Goal: Task Accomplishment & Management: Use online tool/utility

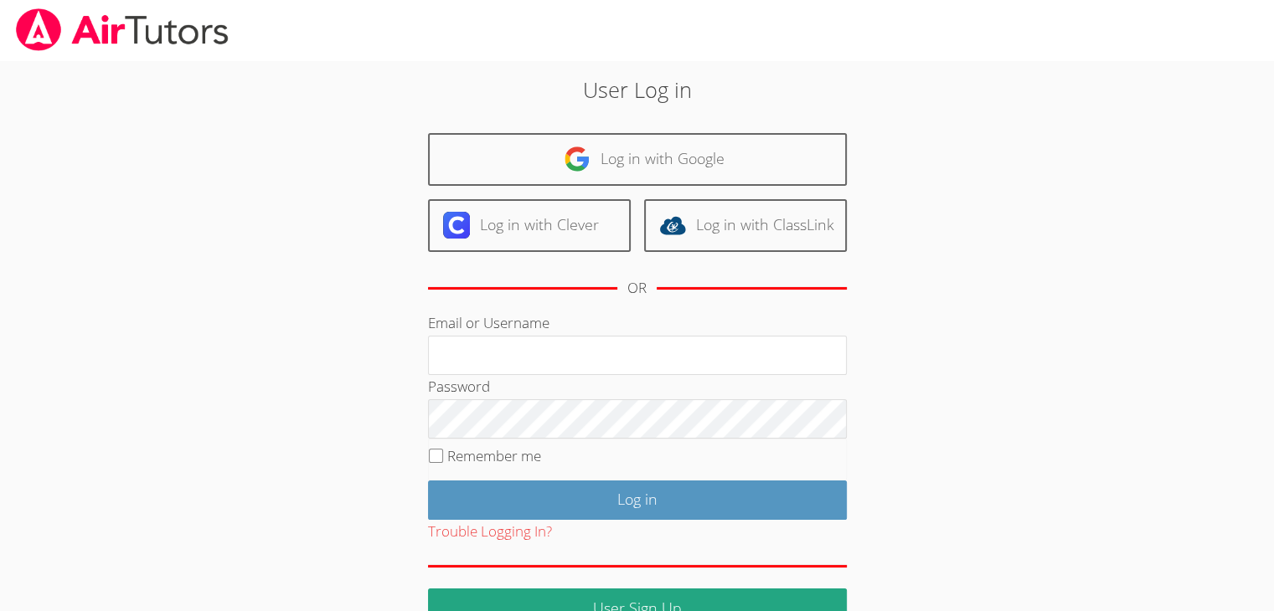
click at [872, 157] on div "User Log in Log in with Google Log in with Clever Log in with ClassLink OR Emai…" at bounding box center [637, 351] width 688 height 554
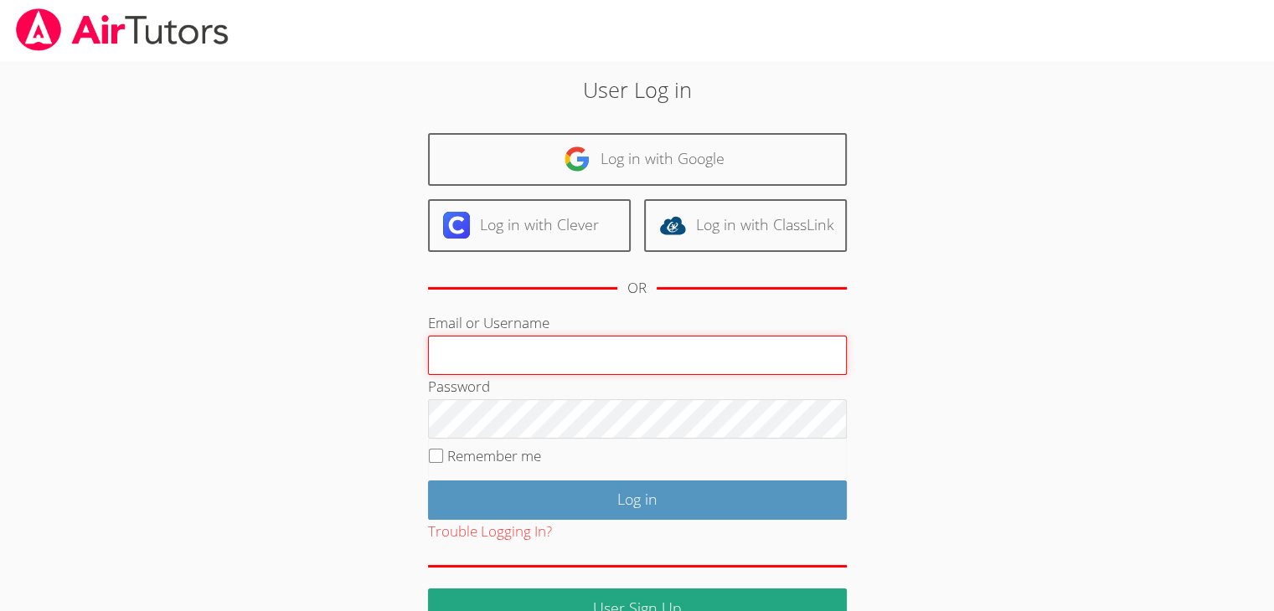
click at [463, 356] on input "Email or Username" at bounding box center [637, 356] width 419 height 40
type input "[EMAIL_ADDRESS][DOMAIN_NAME]"
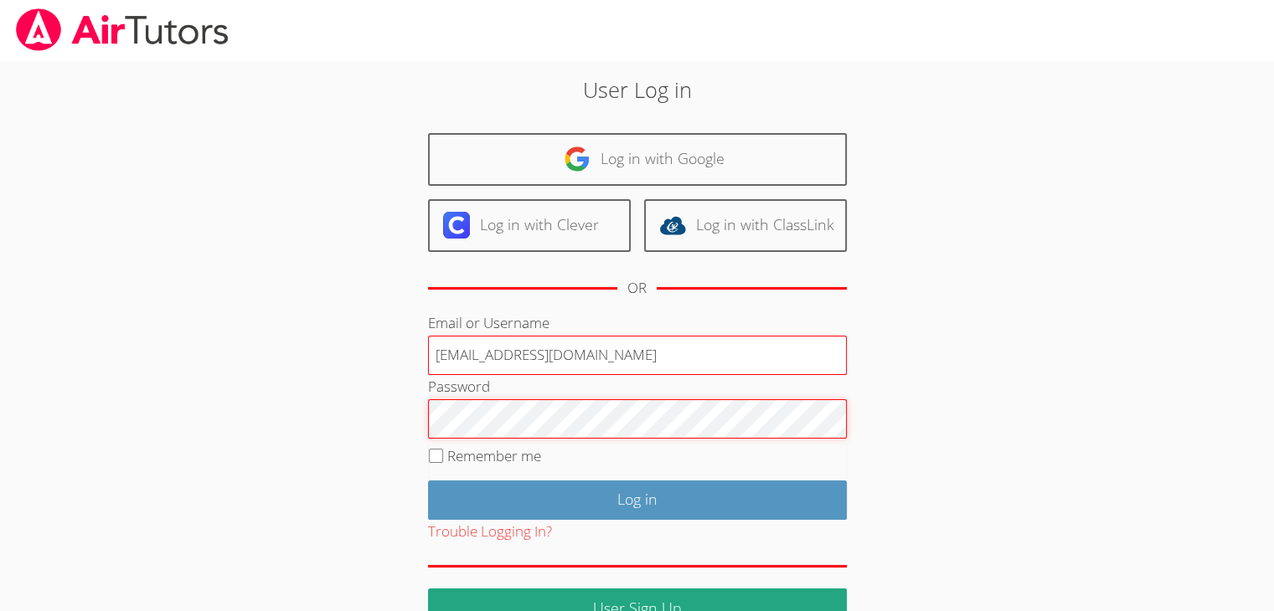
click at [428, 481] on input "Log in" at bounding box center [637, 500] width 419 height 39
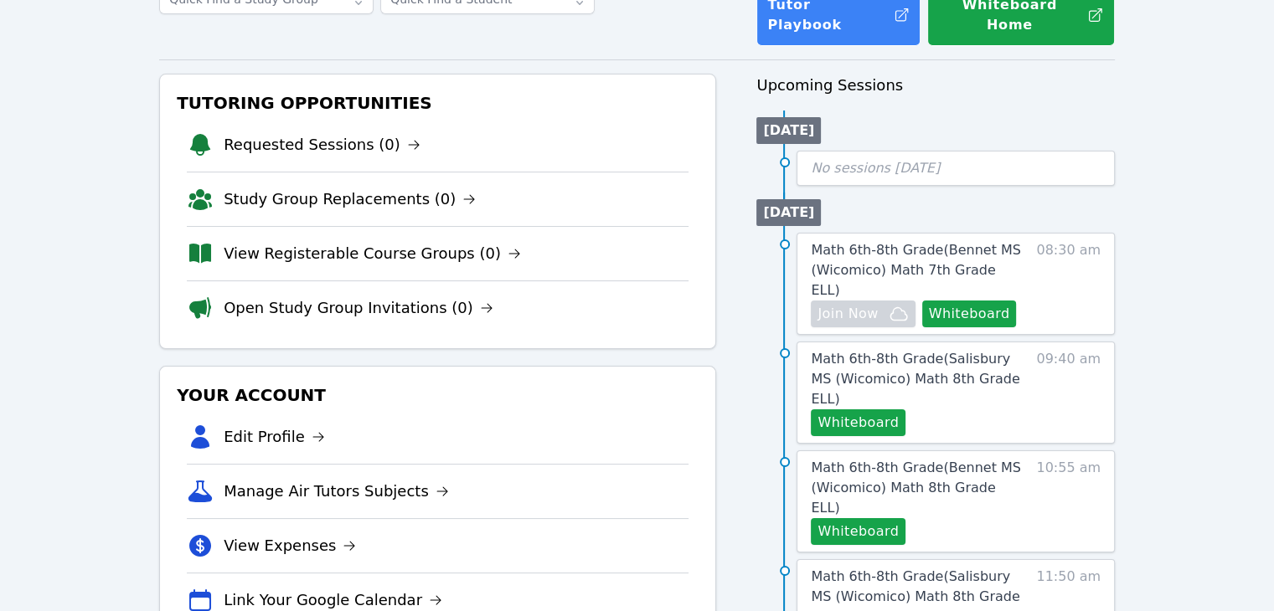
scroll to position [131, 0]
click at [988, 300] on button "Whiteboard" at bounding box center [969, 313] width 95 height 27
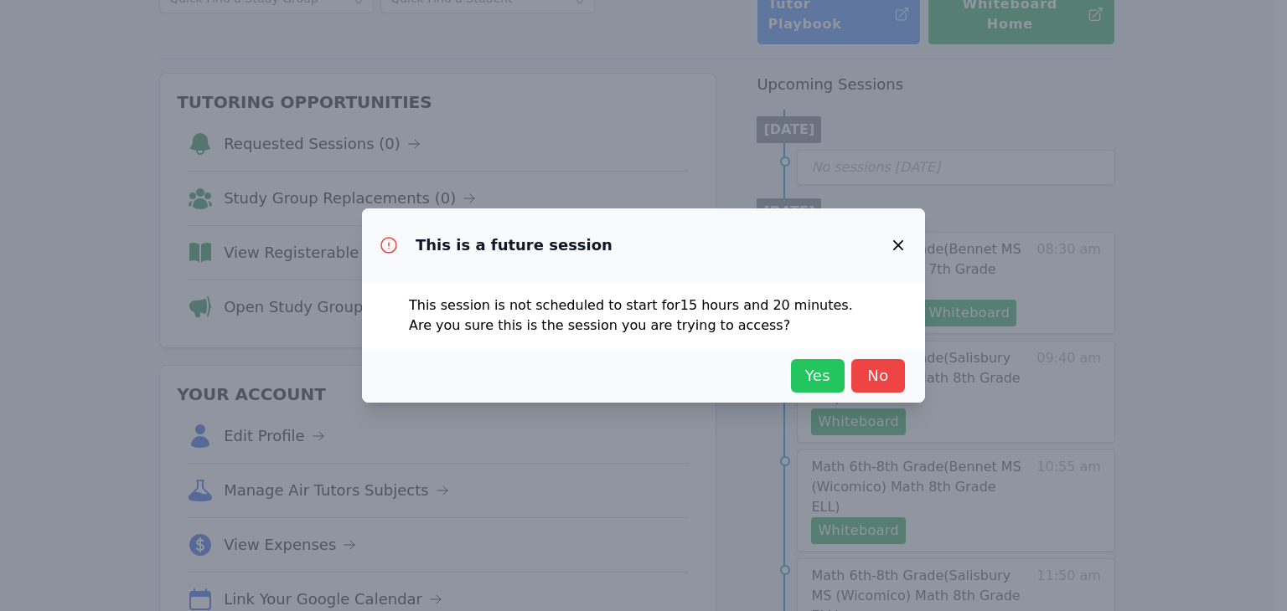
click at [820, 373] on span "Yes" at bounding box center [817, 375] width 37 height 23
